Goal: Task Accomplishment & Management: Use online tool/utility

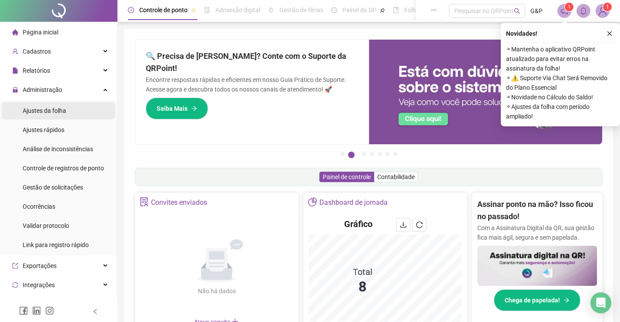
click at [57, 109] on span "Ajustes da folha" at bounding box center [45, 110] width 44 height 7
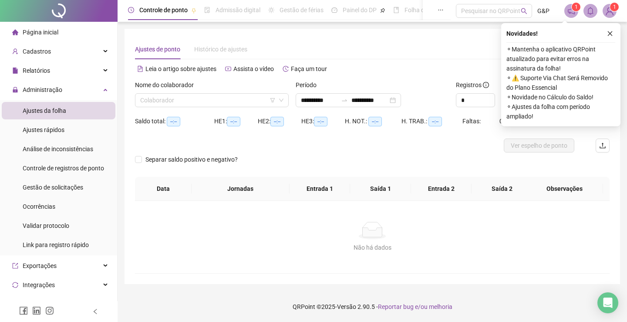
type input "**********"
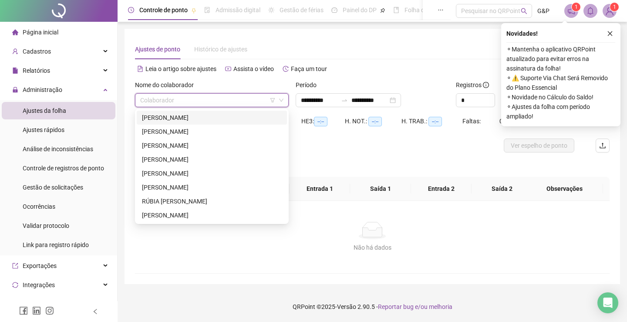
click at [248, 105] on input "search" at bounding box center [207, 100] width 135 height 13
click at [192, 118] on div "[PERSON_NAME]" at bounding box center [212, 118] width 140 height 10
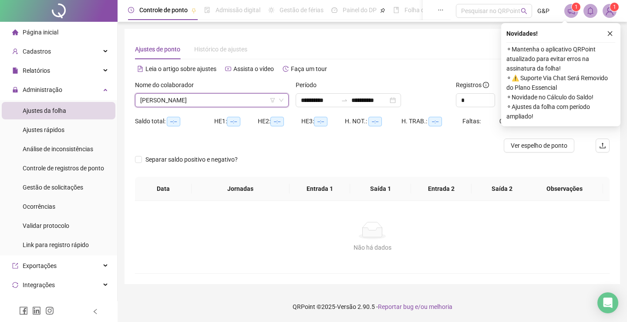
click at [610, 32] on icon "close" at bounding box center [610, 33] width 6 height 6
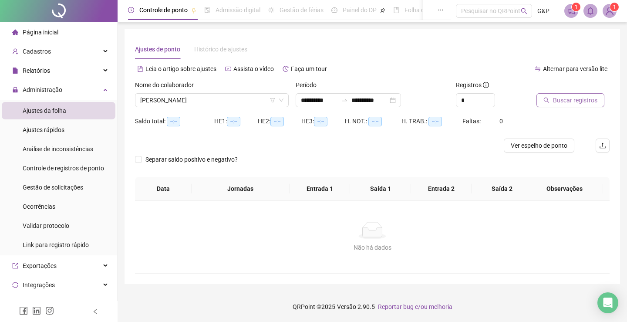
click at [553, 100] on span "Buscar registros" at bounding box center [575, 100] width 44 height 10
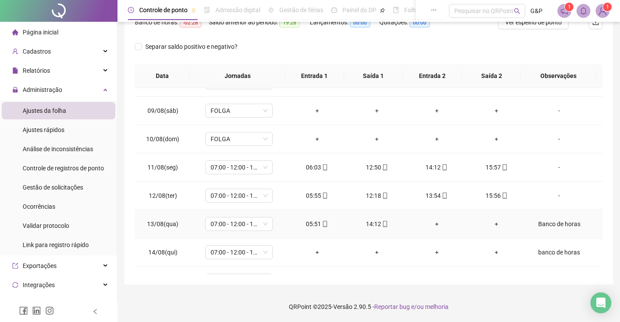
scroll to position [352, 0]
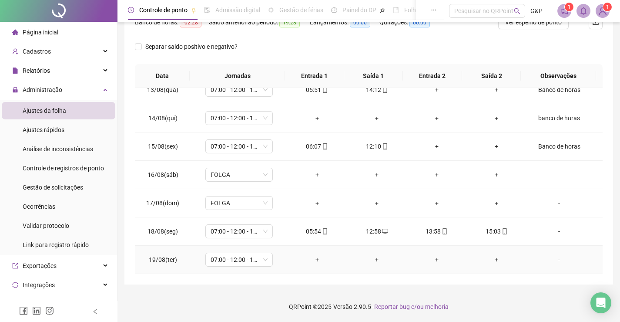
click at [553, 258] on div "-" at bounding box center [559, 260] width 51 height 10
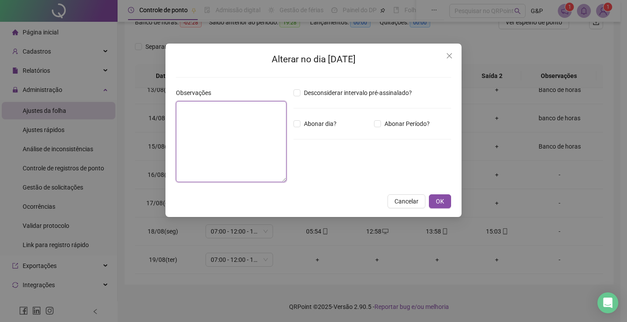
click at [239, 128] on textarea at bounding box center [231, 141] width 111 height 81
type textarea "**********"
click at [292, 123] on div "Abonar dia?" at bounding box center [332, 124] width 81 height 10
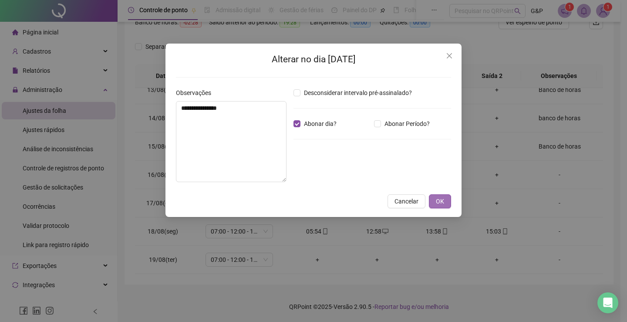
click at [445, 202] on button "OK" at bounding box center [440, 201] width 22 height 14
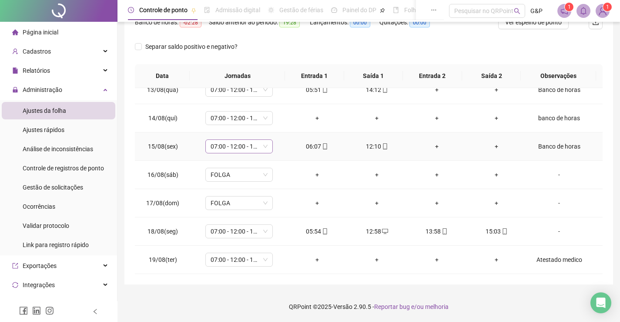
scroll to position [47, 0]
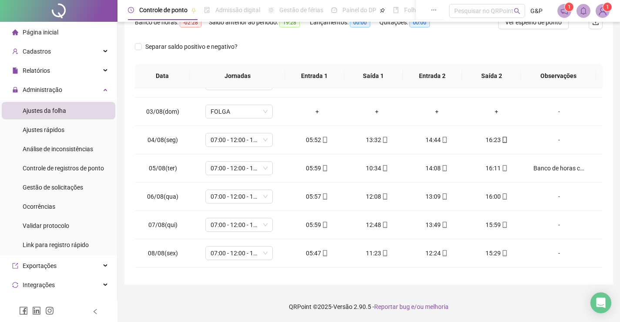
click at [256, 55] on div "Separar saldo positivo e negativo?" at bounding box center [369, 52] width 468 height 24
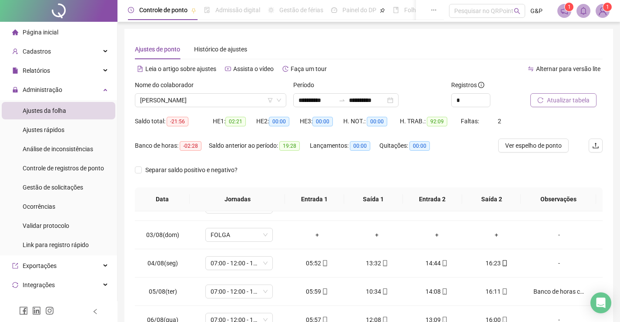
click at [570, 97] on span "Atualizar tabela" at bounding box center [568, 100] width 43 height 10
click at [39, 31] on span "Página inicial" at bounding box center [41, 32] width 36 height 7
